Goal: Find specific page/section: Find specific page/section

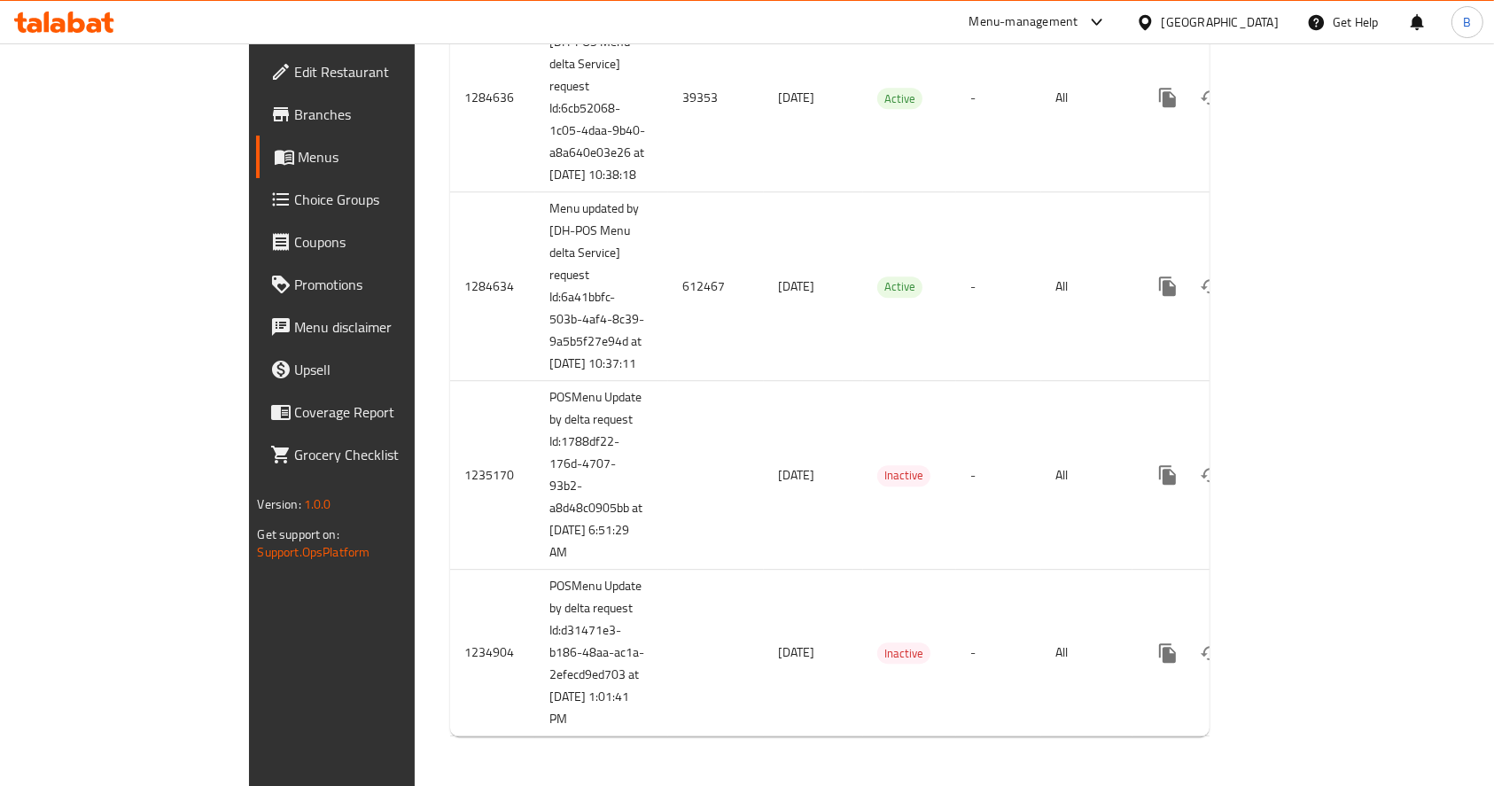
scroll to position [4936, 0]
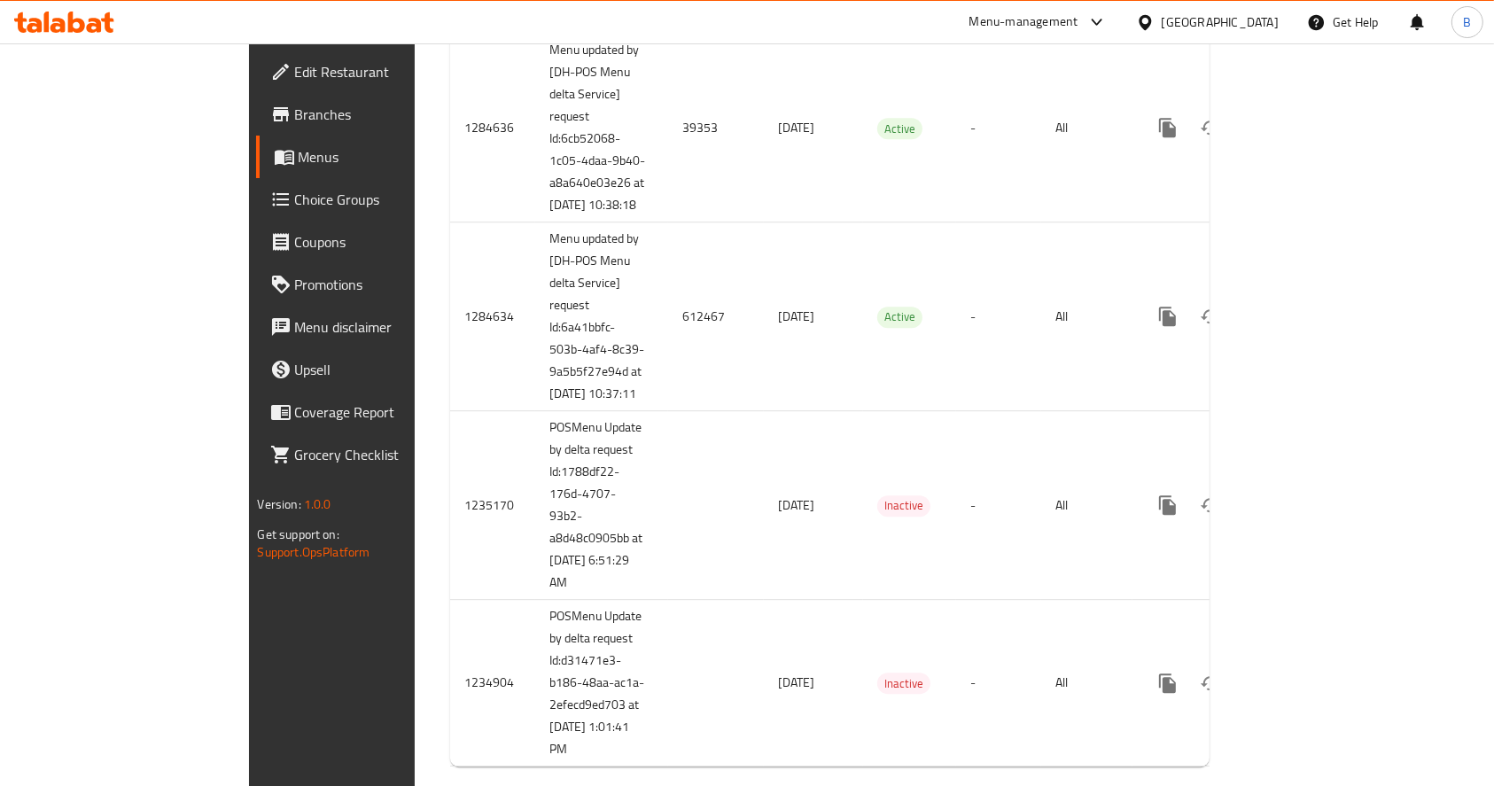
copy td "[DATE]"
drag, startPoint x: 452, startPoint y: 462, endPoint x: 371, endPoint y: 458, distance: 80.7
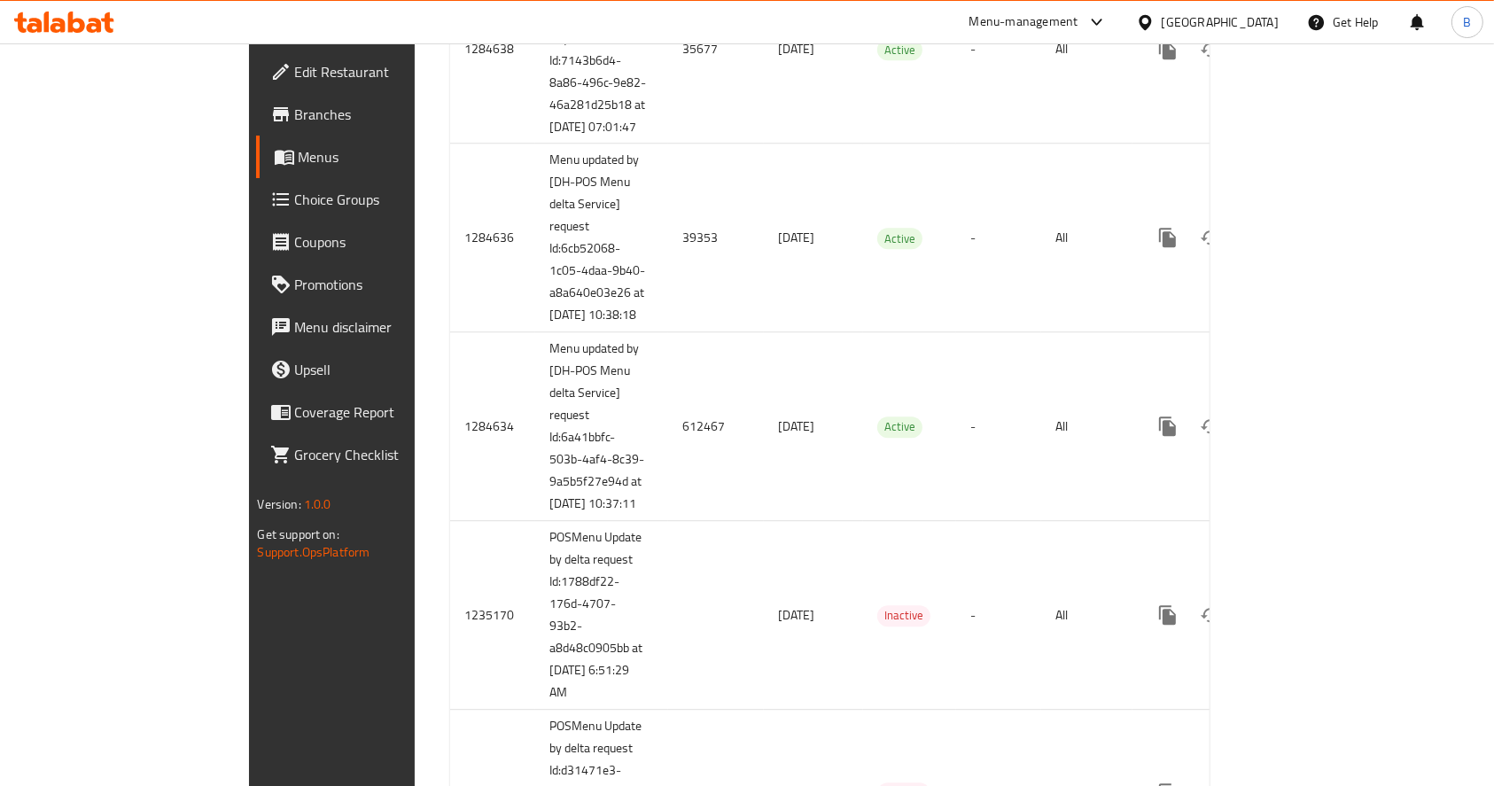
scroll to position [4885, 0]
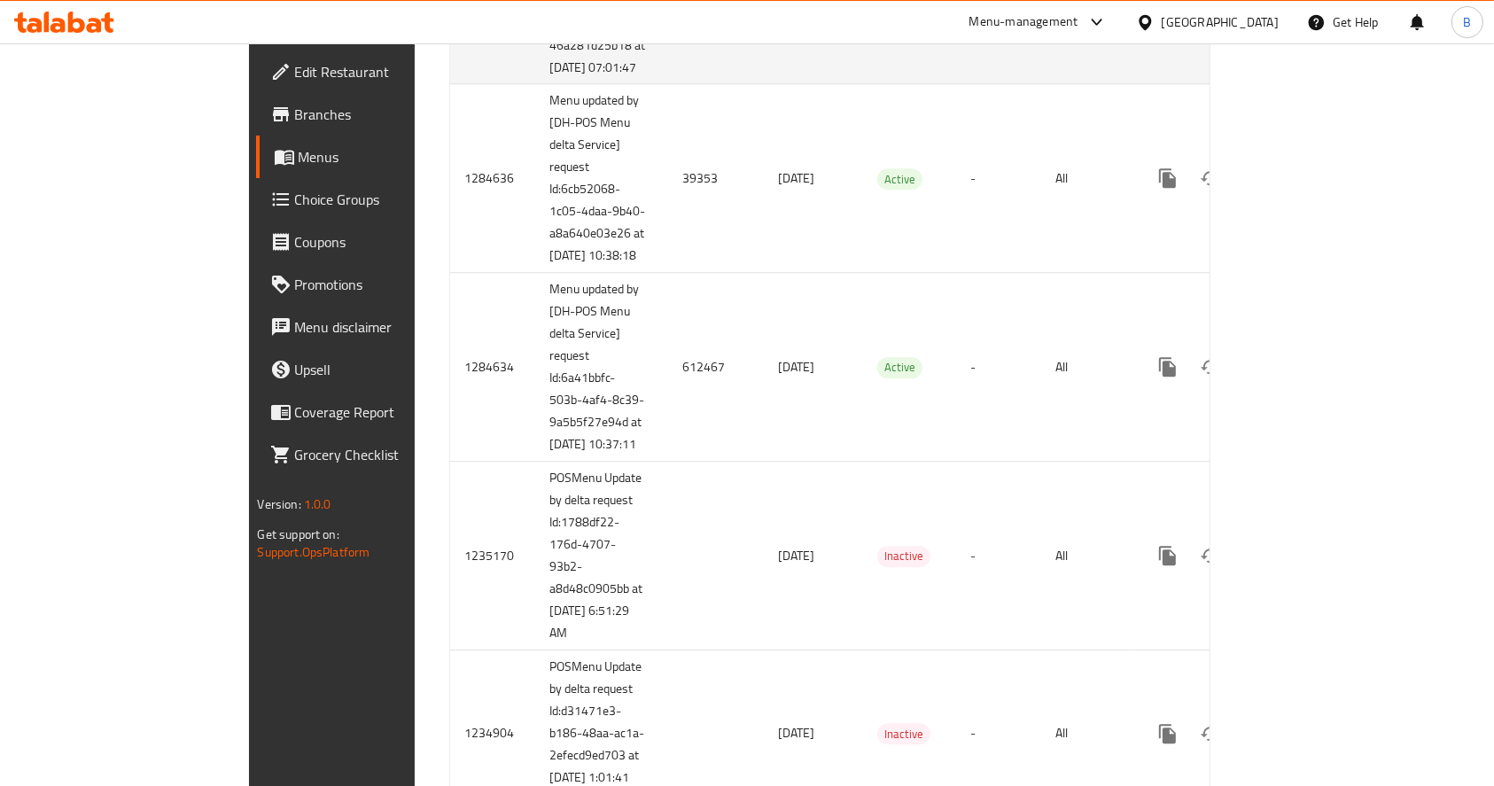
copy td "35677"
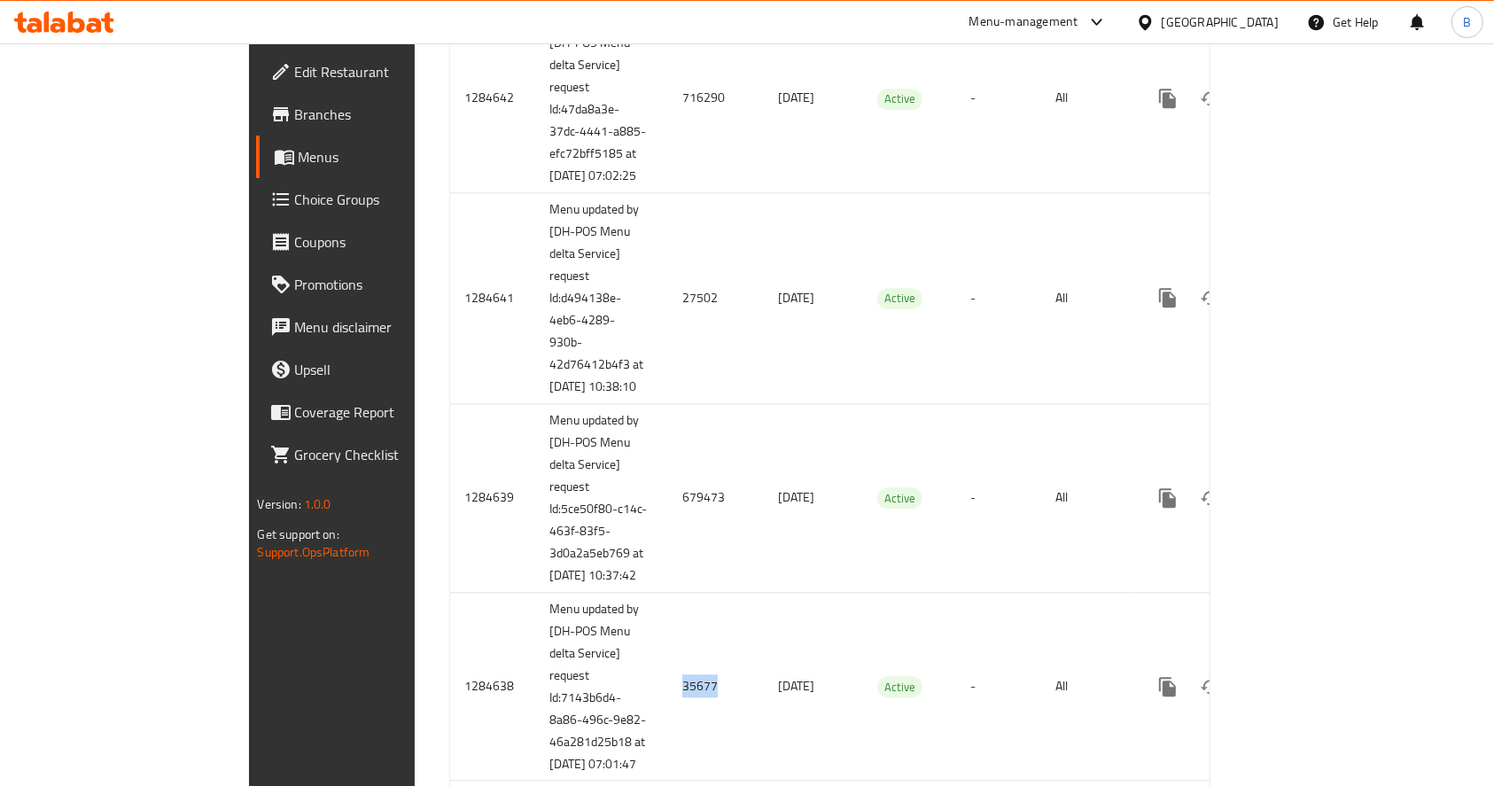
scroll to position [4208, 0]
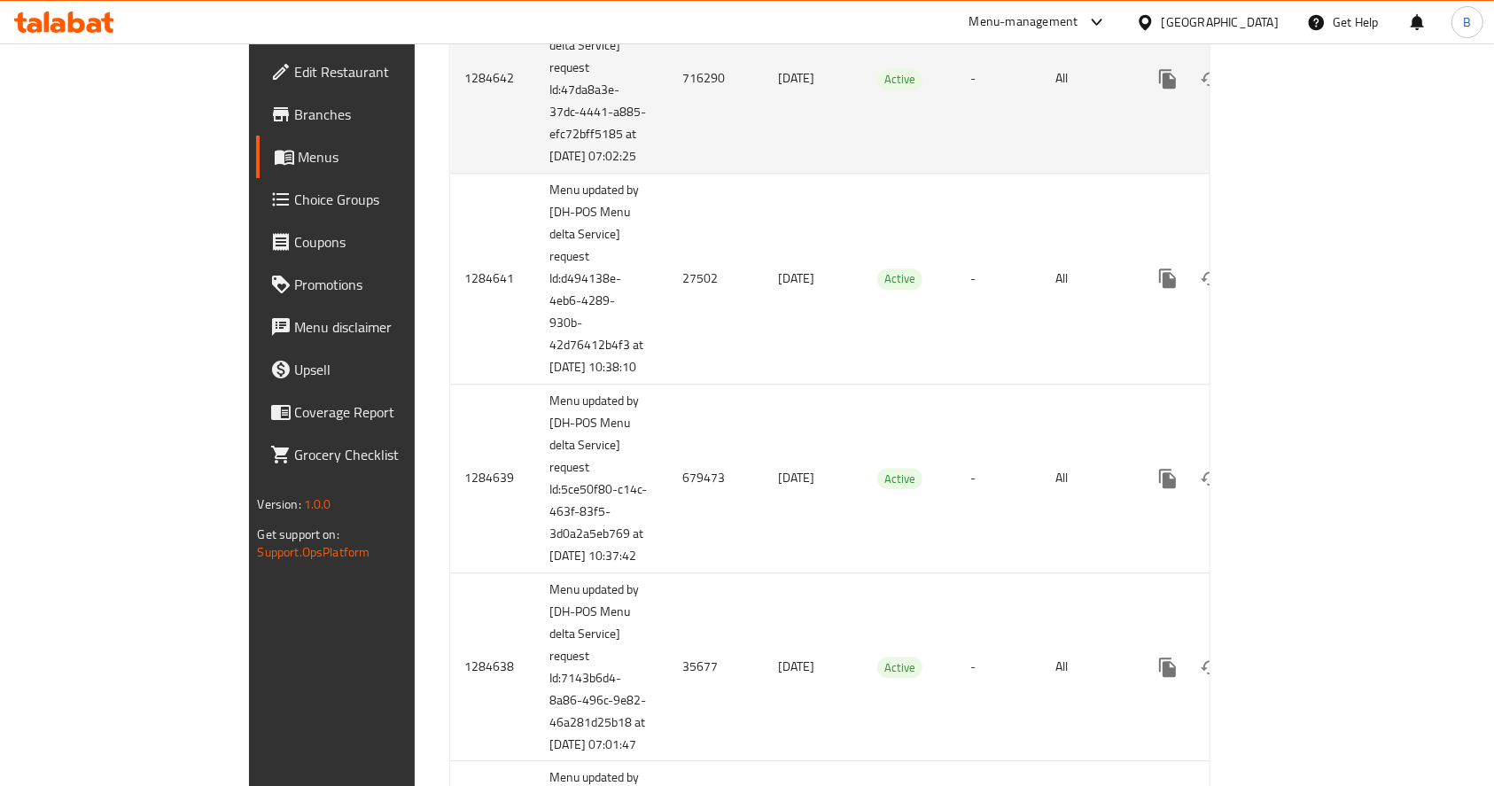
click at [668, 174] on td "716290" at bounding box center [716, 79] width 96 height 189
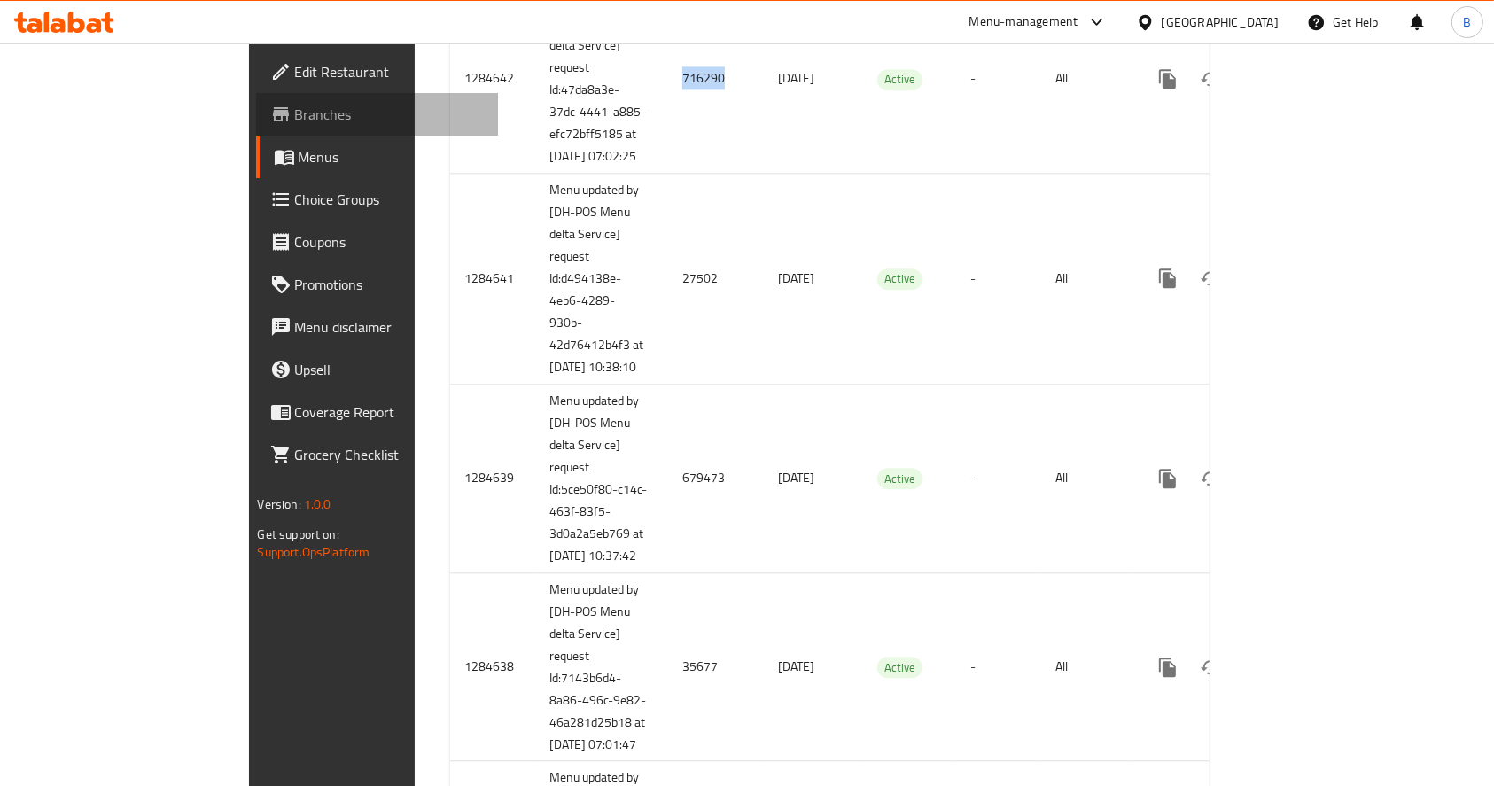
click at [295, 124] on span "Branches" at bounding box center [390, 114] width 190 height 21
